Goal: Download file/media

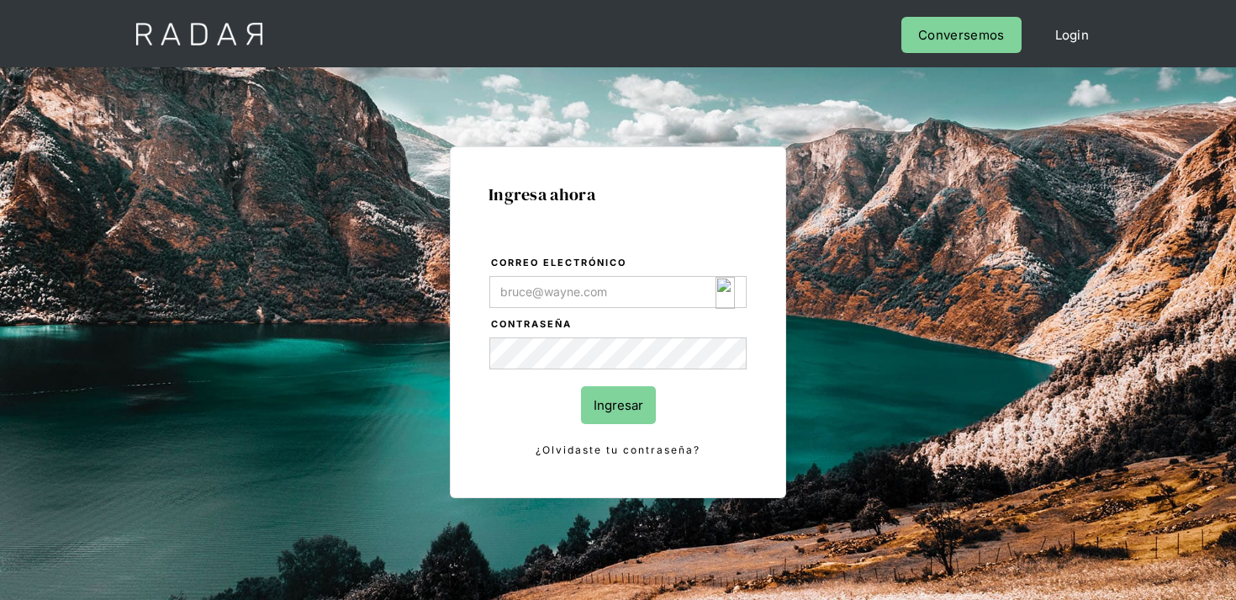
click at [731, 299] on img "Login Form" at bounding box center [725, 293] width 19 height 32
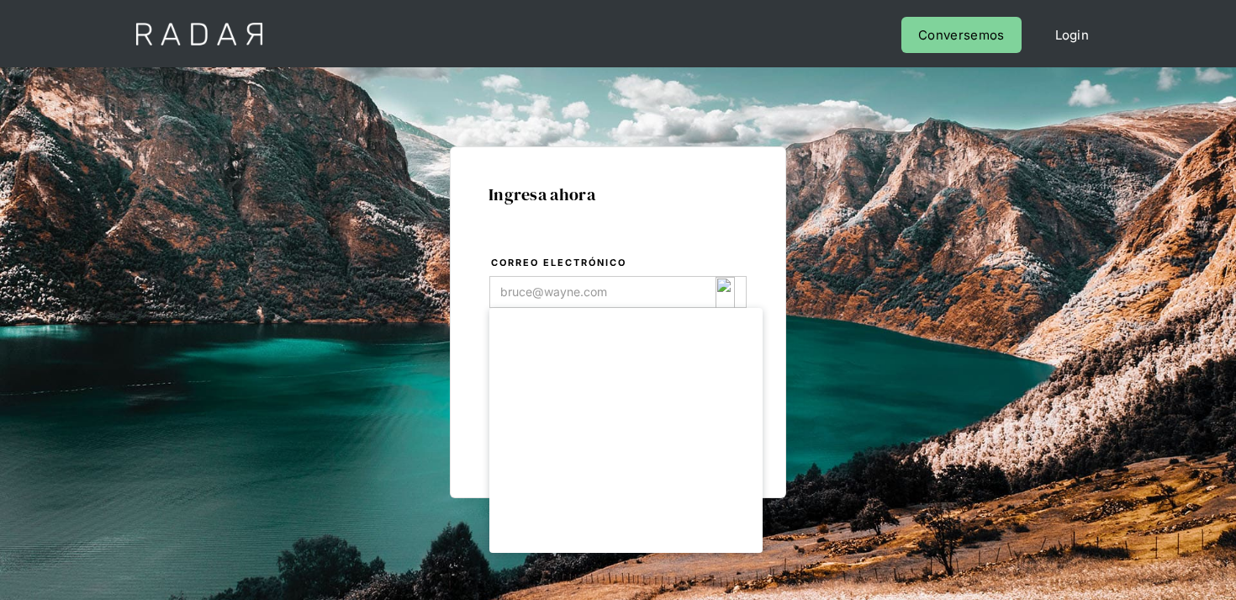
type input "[EMAIL_ADDRESS][DOMAIN_NAME]"
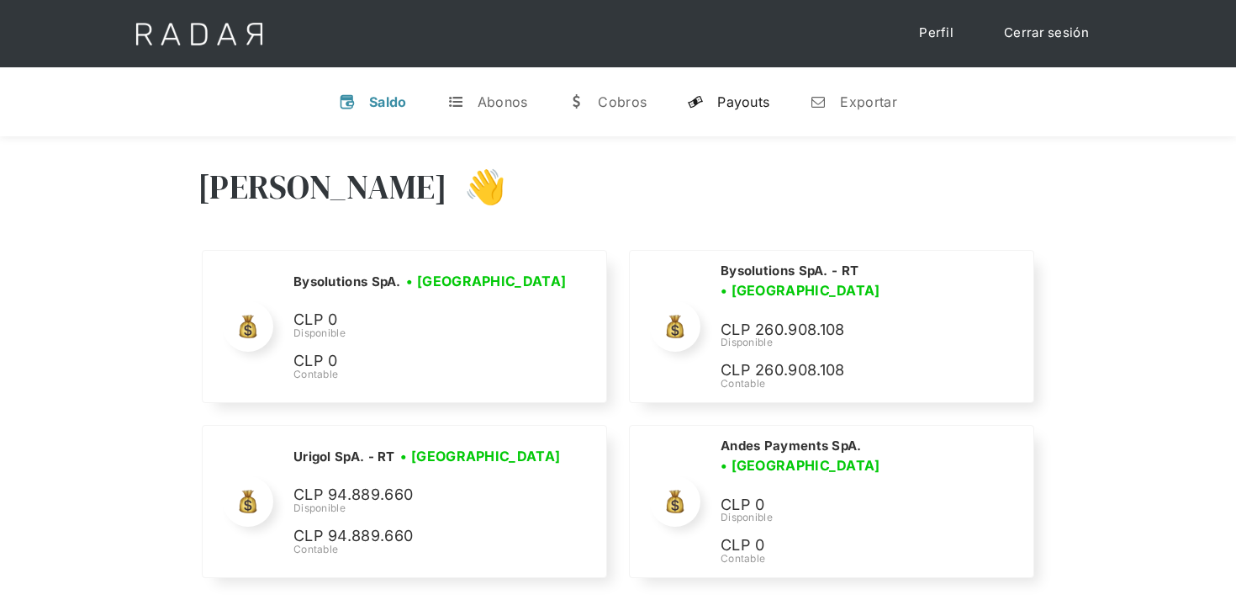
click at [738, 106] on div "Payouts" at bounding box center [743, 101] width 52 height 17
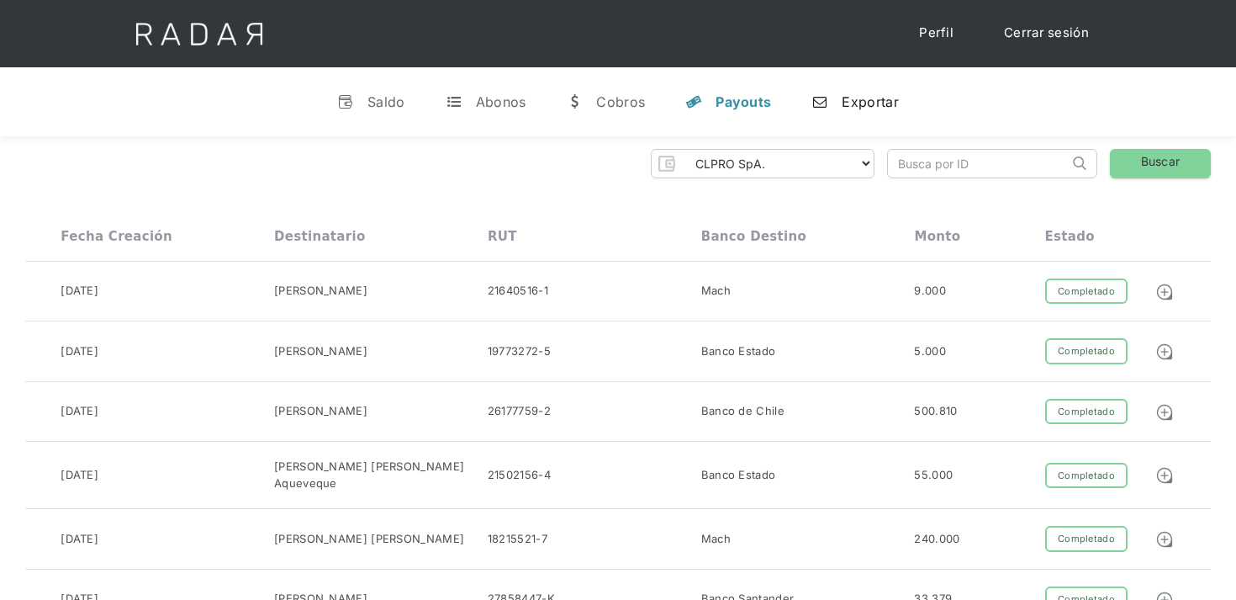
click at [859, 108] on div "Exportar" at bounding box center [870, 101] width 56 height 17
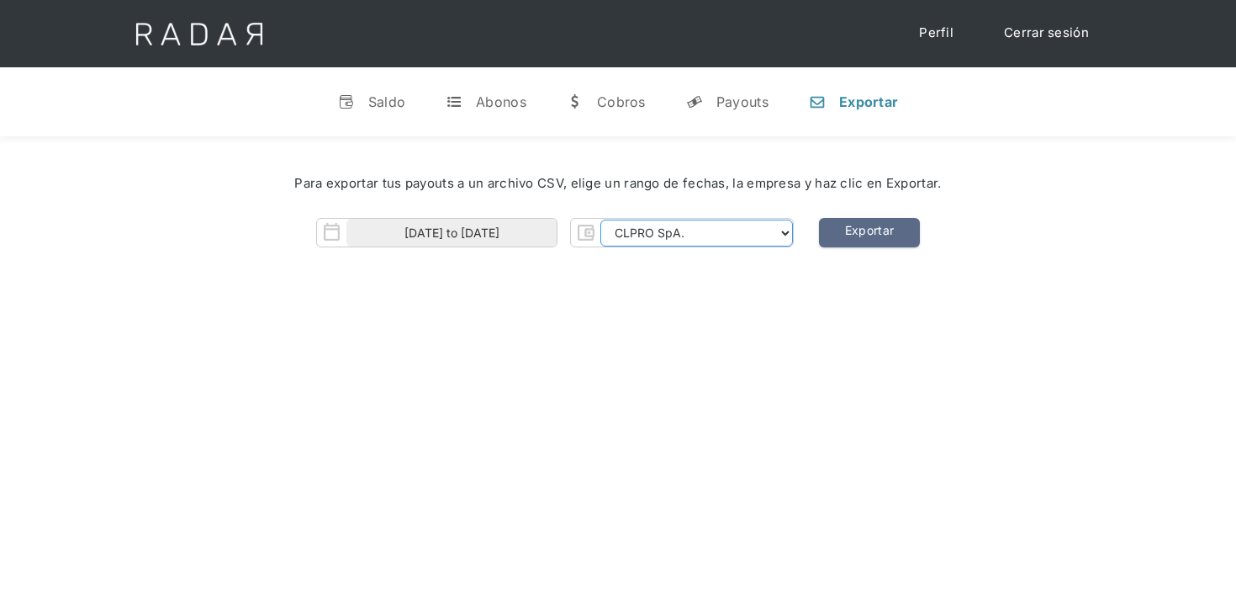
click at [628, 221] on select "CLPRO SpA. [PERSON_NAME] SpA. Urigol SpA. Bysolutions SpA. Clmax SpA. Andes Pay…" at bounding box center [697, 233] width 193 height 27
select select "bysolutions-rt"
click at [602, 220] on select "CLPRO SpA. [PERSON_NAME] SpA. Urigol SpA. Bysolutions SpA. Clmax SpA. Andes Pay…" at bounding box center [697, 233] width 193 height 27
click at [488, 236] on input "[DATE] to [DATE]" at bounding box center [452, 233] width 210 height 28
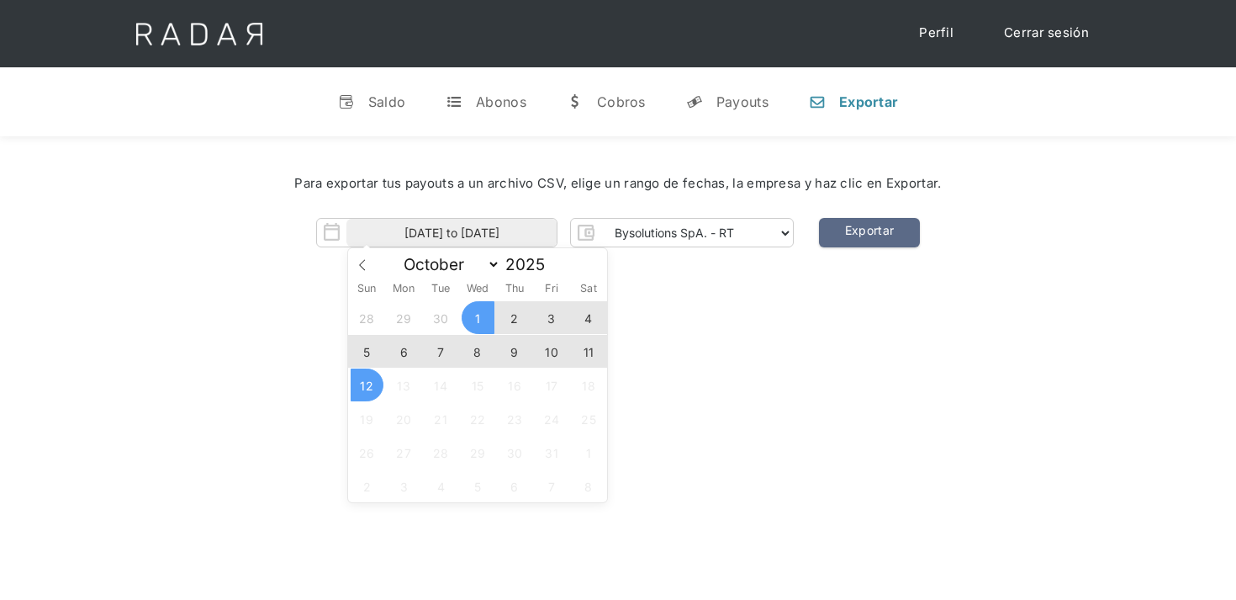
click at [523, 356] on span "9" at bounding box center [515, 351] width 33 height 33
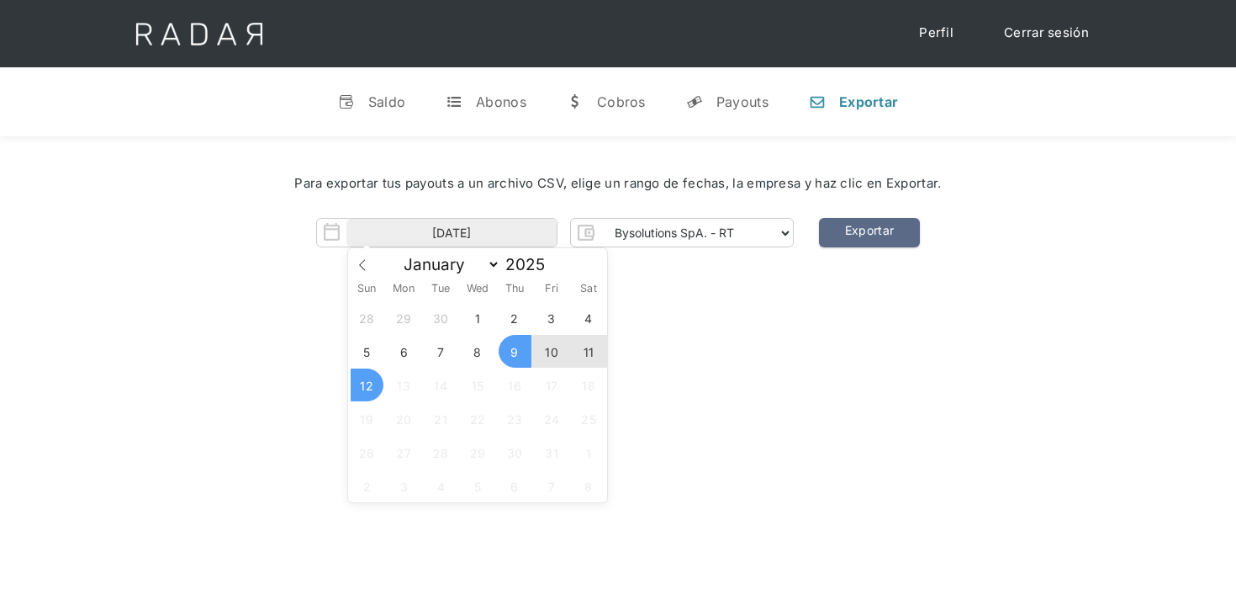
click at [367, 384] on span "12" at bounding box center [367, 384] width 33 height 33
type input "[DATE] to [DATE]"
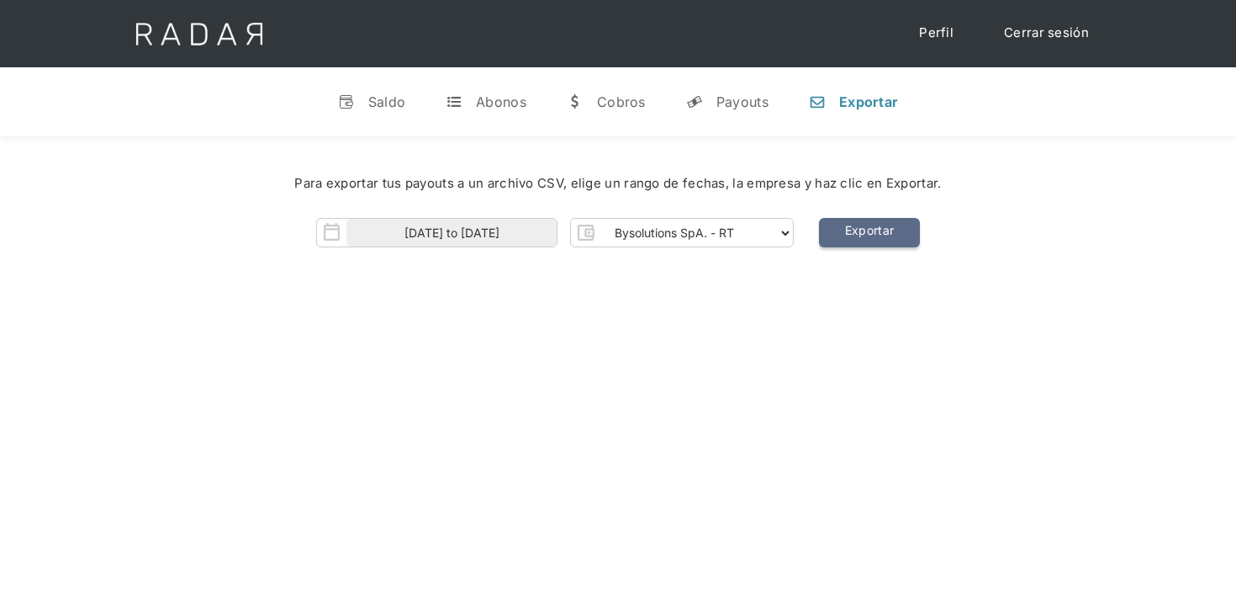
click at [868, 237] on link "Exportar" at bounding box center [869, 232] width 101 height 29
